Goal: Task Accomplishment & Management: Complete application form

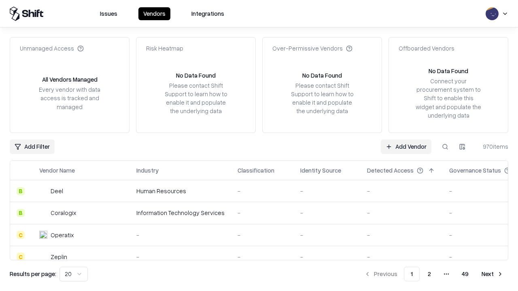
click at [406, 147] on link "Add Vendor" at bounding box center [406, 147] width 51 height 15
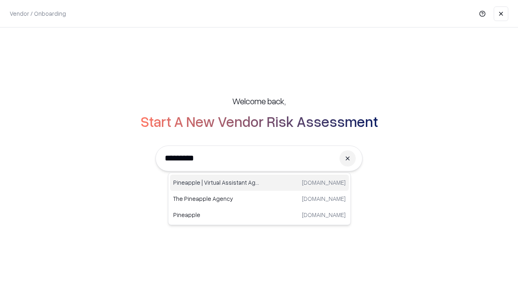
click at [259, 183] on div "Pineapple | Virtual Assistant Agency [DOMAIN_NAME]" at bounding box center [259, 183] width 179 height 16
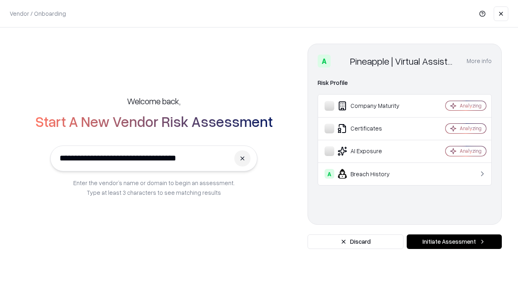
type input "**********"
click at [454, 242] on button "Initiate Assessment" at bounding box center [454, 242] width 95 height 15
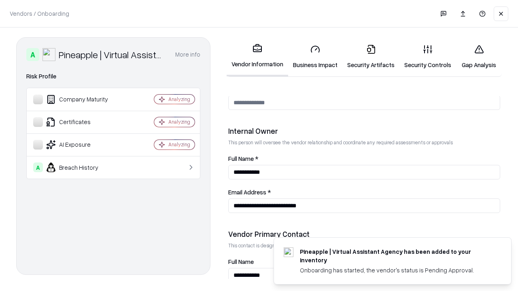
scroll to position [419, 0]
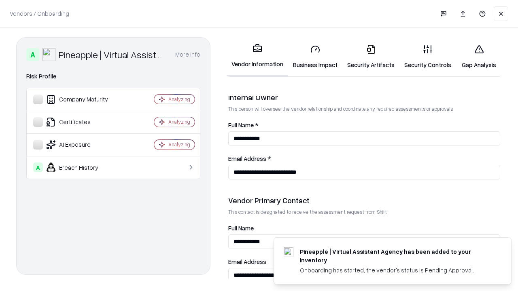
click at [315, 57] on link "Business Impact" at bounding box center [315, 57] width 54 height 38
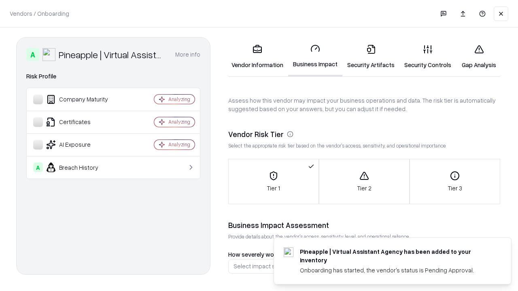
click at [479, 57] on link "Gap Analysis" at bounding box center [479, 57] width 46 height 38
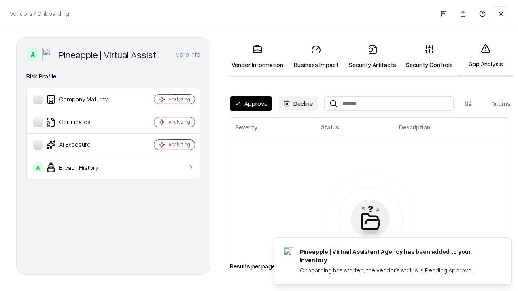
click at [251, 104] on button "Approve" at bounding box center [251, 103] width 43 height 15
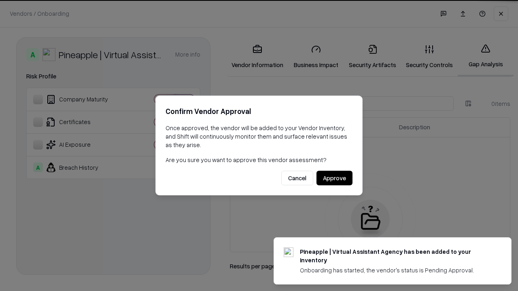
click at [334, 178] on button "Approve" at bounding box center [335, 178] width 36 height 15
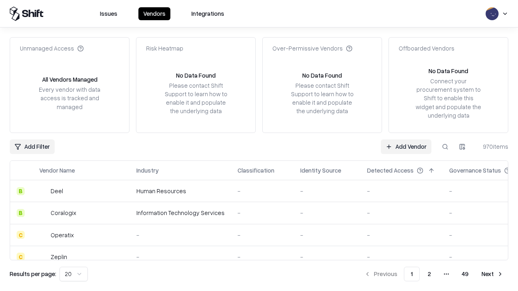
type input "**********"
click at [406, 147] on link "Add Vendor" at bounding box center [406, 147] width 51 height 15
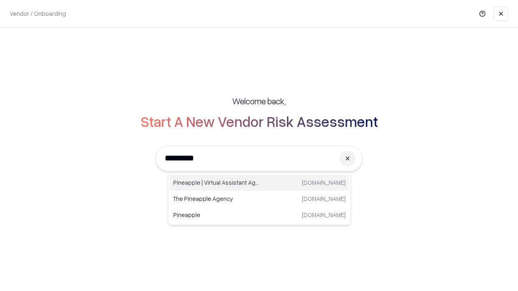
click at [259, 183] on div "Pineapple | Virtual Assistant Agency [DOMAIN_NAME]" at bounding box center [259, 183] width 179 height 16
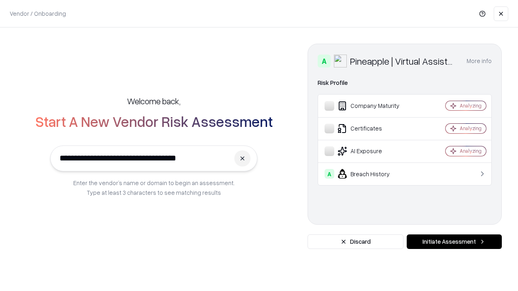
type input "**********"
click at [454, 242] on button "Initiate Assessment" at bounding box center [454, 242] width 95 height 15
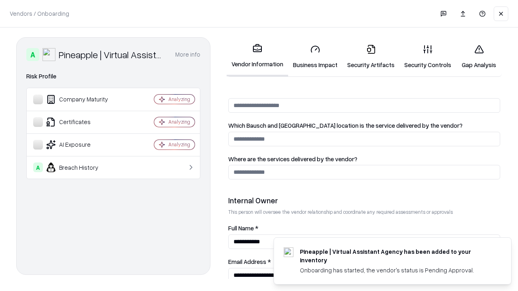
scroll to position [419, 0]
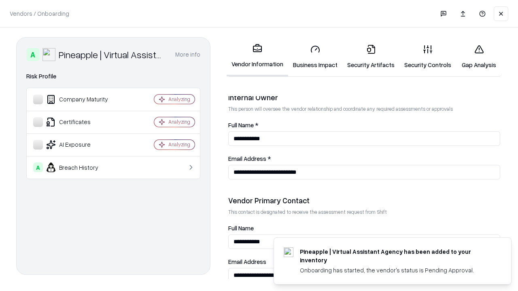
click at [479, 57] on link "Gap Analysis" at bounding box center [479, 57] width 46 height 38
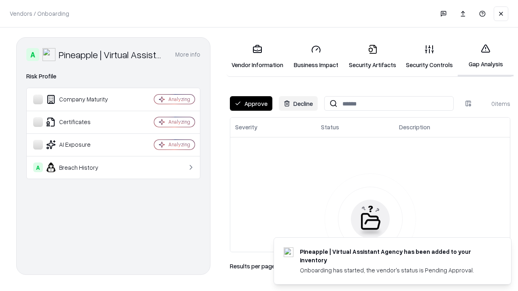
click at [251, 104] on button "Approve" at bounding box center [251, 103] width 43 height 15
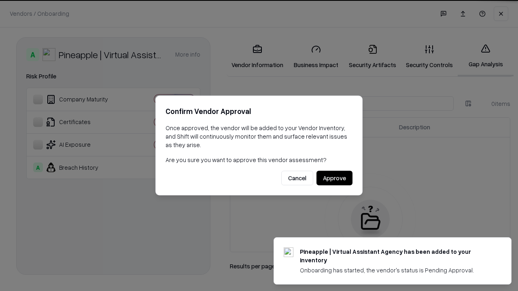
click at [334, 178] on button "Approve" at bounding box center [335, 178] width 36 height 15
